Goal: Check status

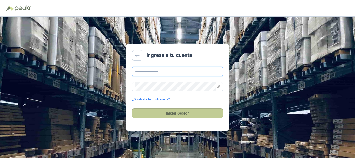
type input "**********"
click at [172, 112] on button "Iniciar Sesión" at bounding box center [177, 113] width 91 height 10
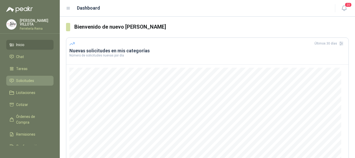
click at [24, 78] on span "Solicitudes" at bounding box center [25, 81] width 18 height 6
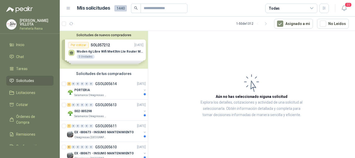
click at [198, 150] on article "Aún no has seleccionado niguna solicitud Explora los detalles, cotizaciones y a…" at bounding box center [251, 95] width 207 height 128
click at [187, 148] on article "Aún no has seleccionado niguna solicitud Explora los detalles, cotizaciones y a…" at bounding box center [251, 95] width 207 height 128
click at [193, 150] on article "Aún no has seleccionado niguna solicitud Explora los detalles, cotizaciones y a…" at bounding box center [251, 95] width 207 height 128
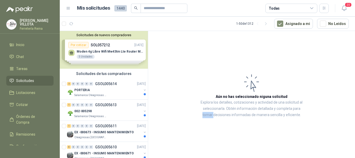
click at [193, 150] on article "Aún no has seleccionado niguna solicitud Explora los detalles, cotizaciones y a…" at bounding box center [251, 95] width 207 height 128
